Goal: Information Seeking & Learning: Learn about a topic

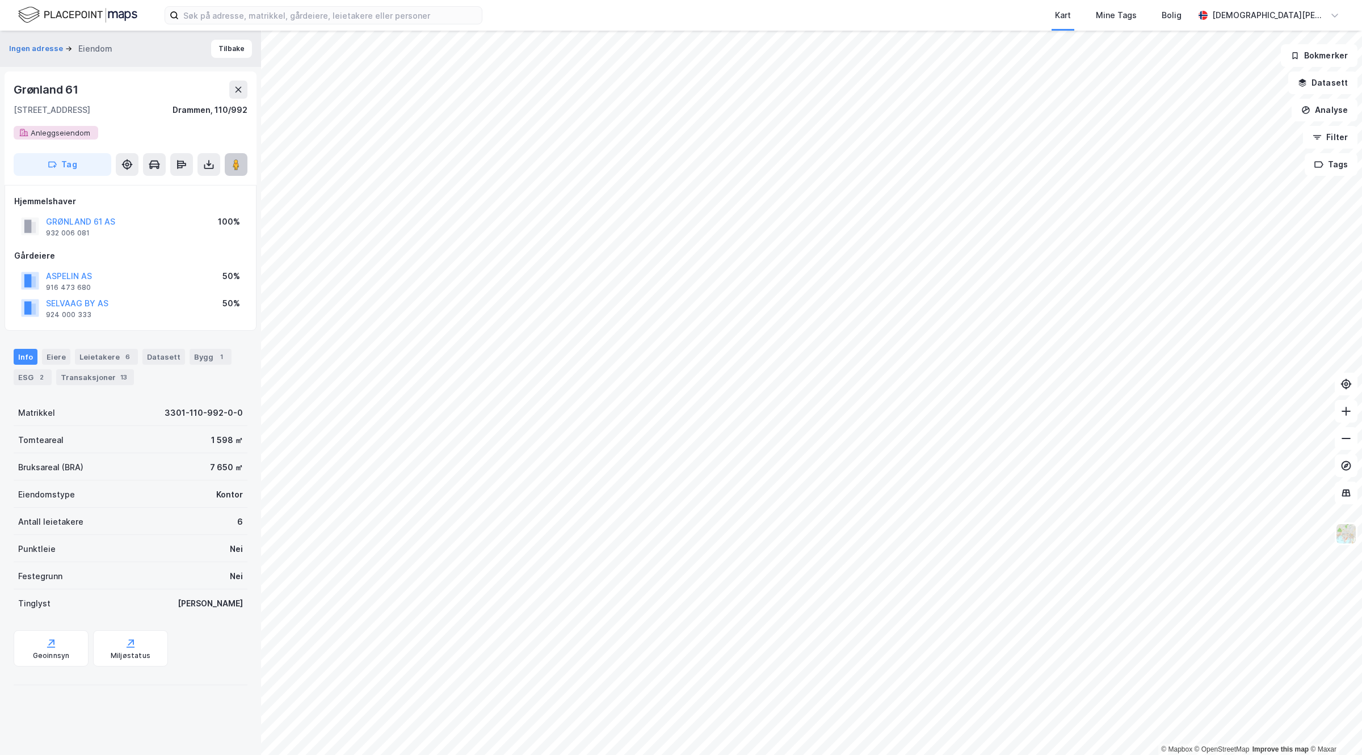
click at [236, 163] on image at bounding box center [236, 164] width 7 height 11
